Goal: Contribute content: Add original content to the website for others to see

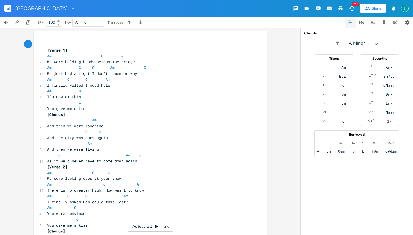
scroll to position [0, 0]
click at [8, 7] on rect "button" at bounding box center [7, 8] width 7 height 7
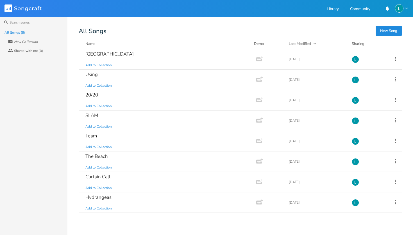
click at [391, 29] on button "New Song" at bounding box center [389, 31] width 26 height 10
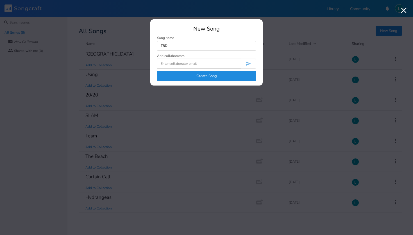
type input "TBD"
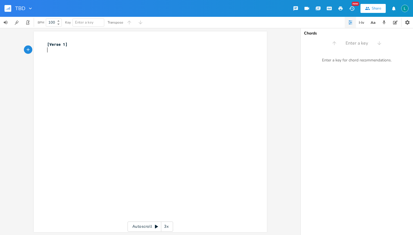
type textarea "G"
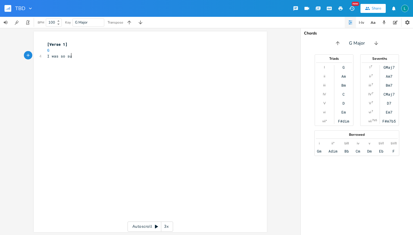
type textarea "I was so sure"
type textarea "D"
type textarea "I was so sure"
click at [59, 58] on pre "I was so sure" at bounding box center [147, 56] width 203 height 6
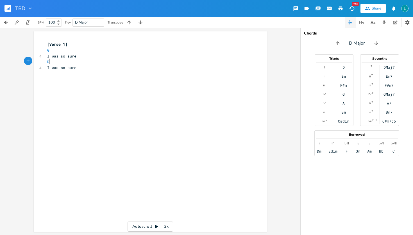
click at [50, 62] on pre "D" at bounding box center [147, 62] width 203 height 6
type textarea "m"
click at [122, 83] on div "xxxxxxxxxx [Verse 1] G 4 I was so sure D 4 I was so sure ​" at bounding box center [154, 137] width 217 height 194
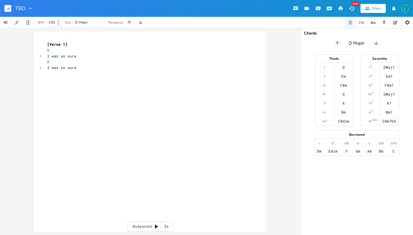
click at [56, 58] on span "I was so sure" at bounding box center [61, 56] width 29 height 5
click at [49, 62] on pre "D" at bounding box center [147, 62] width 203 height 6
type textarea "m"
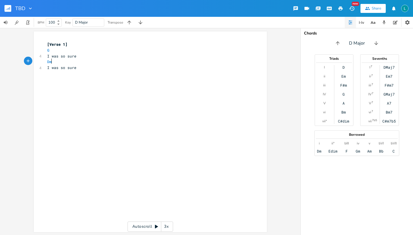
click at [51, 51] on pre "G" at bounding box center [147, 50] width 203 height 6
click at [47, 60] on span "Dm" at bounding box center [49, 61] width 4 height 5
click at [50, 63] on div at bounding box center [47, 64] width 28 height 2
click at [51, 62] on pre "Dm" at bounding box center [147, 62] width 203 height 6
type textarea "io"
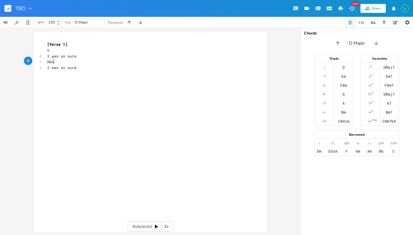
type textarea "n"
click at [53, 67] on span "I was so sure" at bounding box center [61, 67] width 29 height 5
click at [50, 58] on pre "I was so sure" at bounding box center [147, 56] width 203 height 6
click at [49, 60] on span "Dmin" at bounding box center [51, 61] width 9 height 5
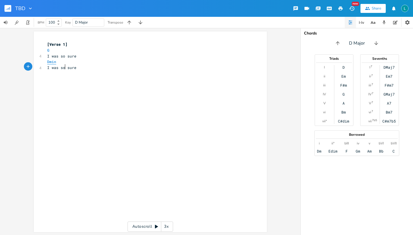
type textarea "min I was so"
drag, startPoint x: 63, startPoint y: 64, endPoint x: 48, endPoint y: 63, distance: 15.2
click at [48, 63] on div "[Verse 1] G 4 I was so sure Dmin 4 I was so sure ​" at bounding box center [147, 59] width 203 height 35
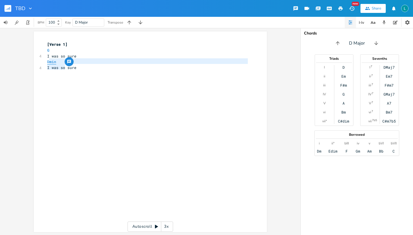
click at [48, 61] on span "Dmin" at bounding box center [51, 61] width 9 height 5
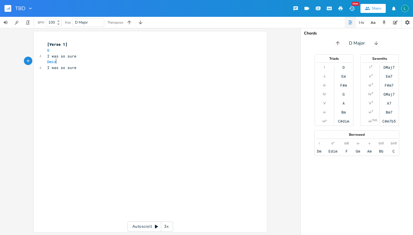
type textarea "Dmin"
drag, startPoint x: 55, startPoint y: 61, endPoint x: 40, endPoint y: 60, distance: 15.2
click at [40, 60] on div "Dmin x [Verse 1] G 4 I was so sure Dmin 4 I was so sure ​" at bounding box center [150, 131] width 233 height 201
type textarea "V"
click at [49, 44] on span "[Verse 1]" at bounding box center [57, 44] width 20 height 5
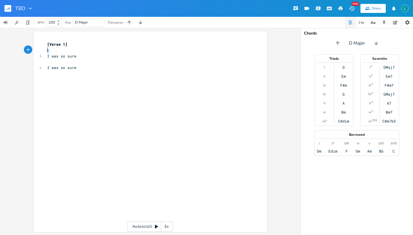
click at [47, 48] on span "G" at bounding box center [48, 50] width 2 height 5
click at [45, 88] on button "Play" at bounding box center [46, 89] width 7 height 5
click at [46, 88] on button "Play" at bounding box center [46, 89] width 7 height 5
click at [76, 59] on pre "​" at bounding box center [147, 62] width 203 height 6
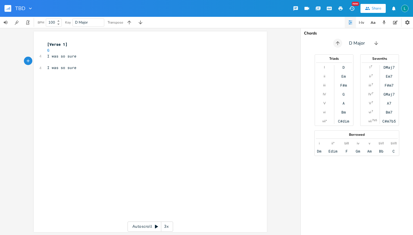
click at [338, 42] on icon "button" at bounding box center [338, 43] width 6 height 6
click at [338, 42] on icon "button" at bounding box center [336, 43] width 6 height 6
click at [338, 42] on icon "button" at bounding box center [338, 43] width 4 height 4
click at [338, 42] on icon "button" at bounding box center [337, 43] width 6 height 6
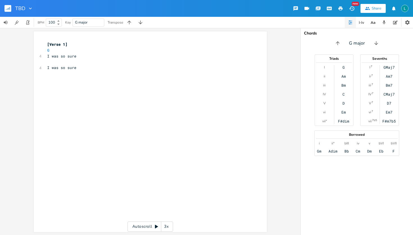
click at [344, 105] on div "D" at bounding box center [343, 103] width 2 height 4
click at [343, 104] on div "D" at bounding box center [343, 103] width 2 height 4
click at [84, 60] on pre "​" at bounding box center [147, 62] width 203 height 6
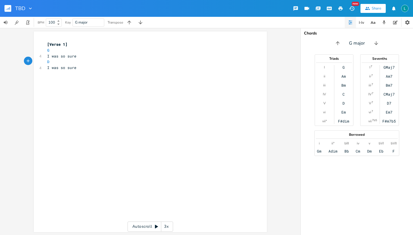
type textarea "D"
click at [345, 69] on div "G Am Bm C D Em F#dim" at bounding box center [343, 94] width 19 height 58
click at [343, 68] on div "G" at bounding box center [343, 67] width 2 height 4
click at [343, 103] on div "D" at bounding box center [343, 103] width 2 height 4
click at [369, 152] on div "Dm" at bounding box center [369, 151] width 4 height 4
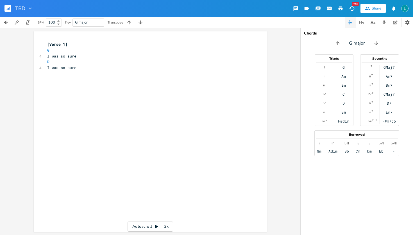
click at [69, 60] on pre "D" at bounding box center [147, 62] width 203 height 6
type textarea "G"
click at [80, 68] on pre "I was so sure" at bounding box center [147, 68] width 203 height 6
type textarea "D"
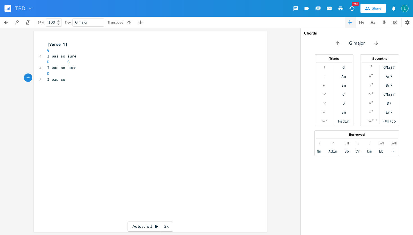
type textarea "I was so re"
type textarea "sure"
click at [63, 73] on pre "D" at bounding box center [147, 74] width 203 height 6
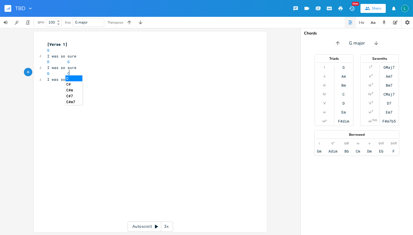
type textarea "C"
click at [74, 78] on li "C" at bounding box center [73, 79] width 17 height 6
click at [65, 65] on span "I was so sure" at bounding box center [61, 67] width 29 height 5
click at [63, 63] on span "D G" at bounding box center [58, 61] width 22 height 5
click at [103, 80] on pre "I was so sure" at bounding box center [147, 80] width 203 height 6
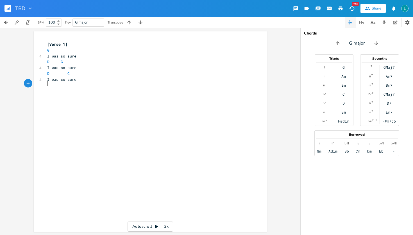
scroll to position [0, 2]
type textarea "G. C"
type textarea "I was so sure"
